Goal: Transaction & Acquisition: Book appointment/travel/reservation

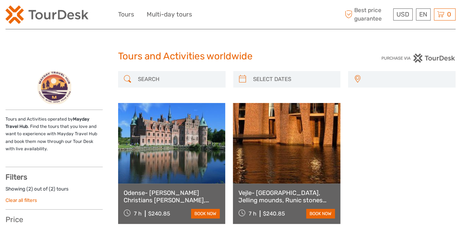
select select
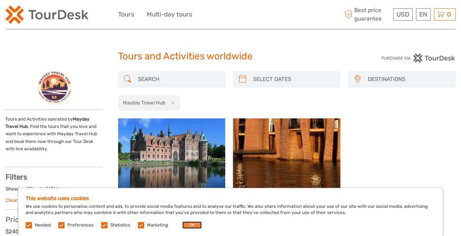
click at [188, 226] on button "OK" at bounding box center [191, 225] width 19 height 7
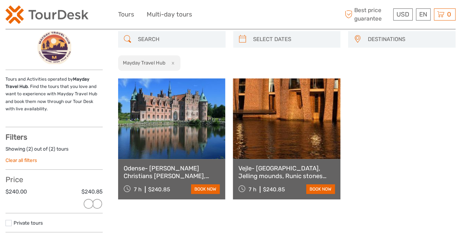
scroll to position [40, 0]
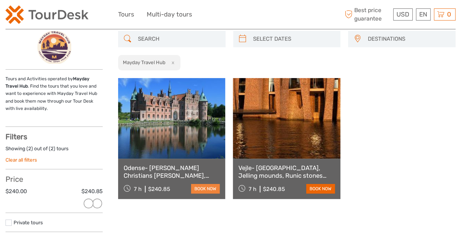
click at [215, 187] on link "book now" at bounding box center [205, 189] width 29 height 10
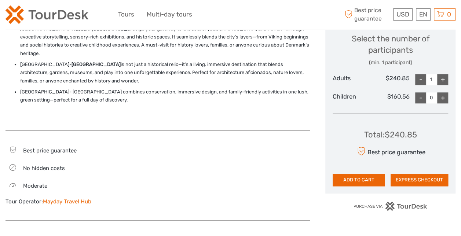
scroll to position [331, 0]
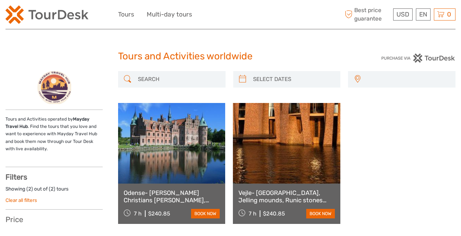
select select
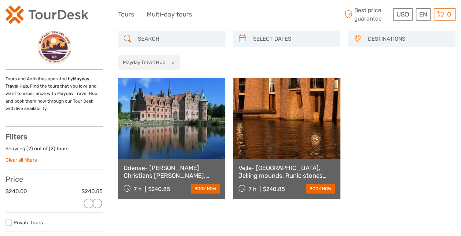
click at [270, 170] on link "Vejle- [GEOGRAPHIC_DATA], Jelling mounds, Runic stones UNESCO, [GEOGRAPHIC_DATA]" at bounding box center [287, 171] width 96 height 15
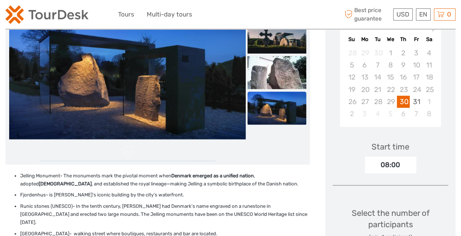
scroll to position [154, 0]
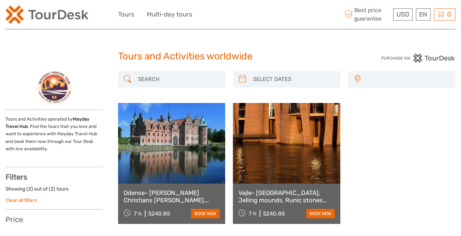
select select
